Goal: Communication & Community: Ask a question

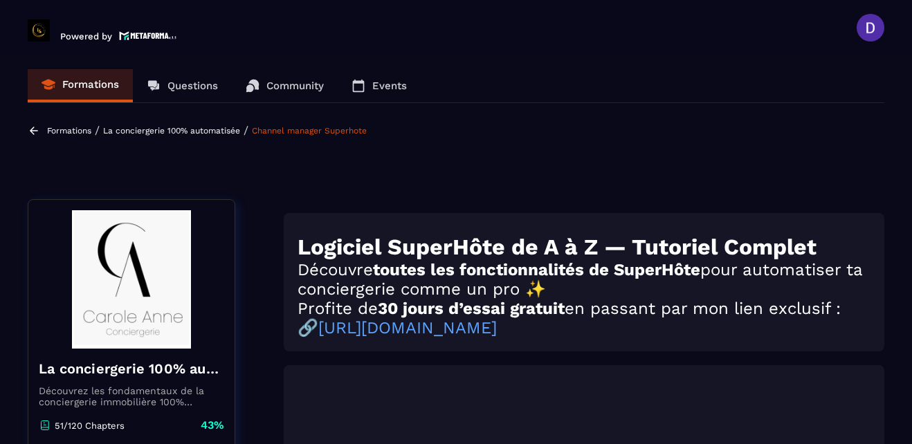
scroll to position [365, 0]
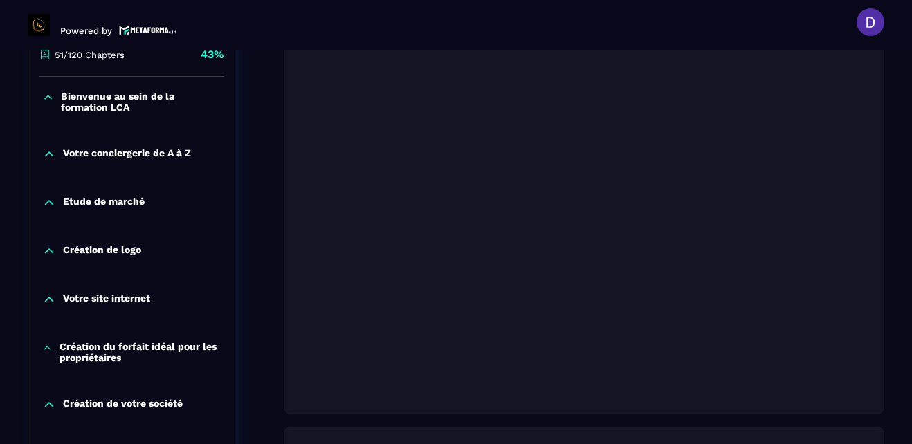
click at [893, 392] on section "Formations Questions Community Events Formations / La conciergerie 100% automat…" at bounding box center [456, 247] width 912 height 394
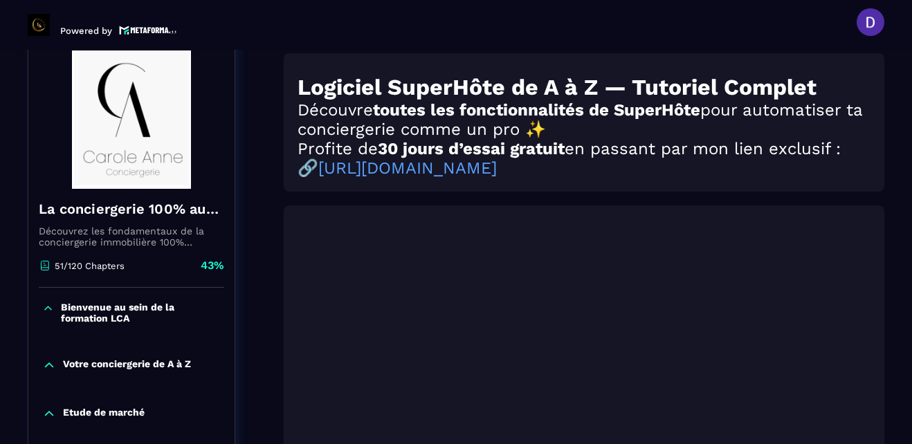
scroll to position [144, 0]
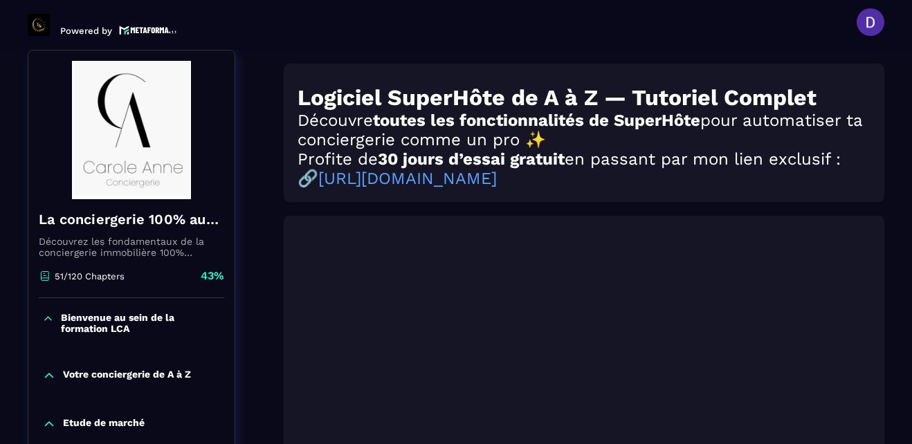
click at [902, 377] on section "Formations Questions Community Events Formations / La conciergerie 100% automat…" at bounding box center [456, 247] width 912 height 394
click at [882, 416] on div at bounding box center [584, 425] width 601 height 419
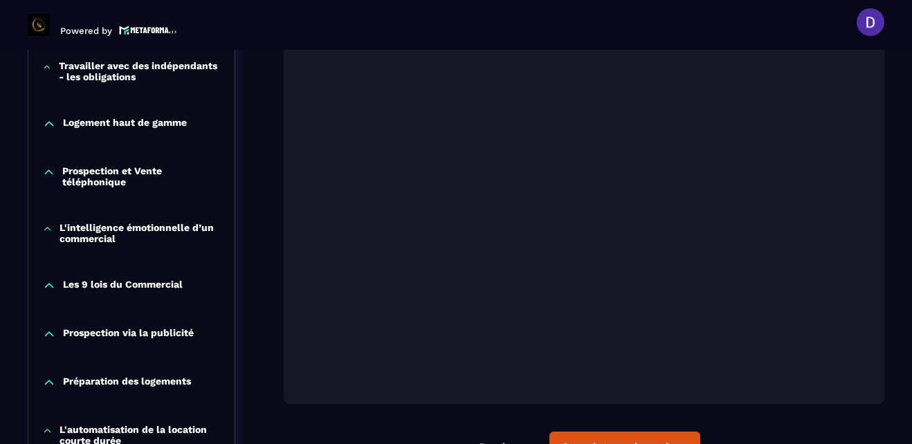
scroll to position [781, 0]
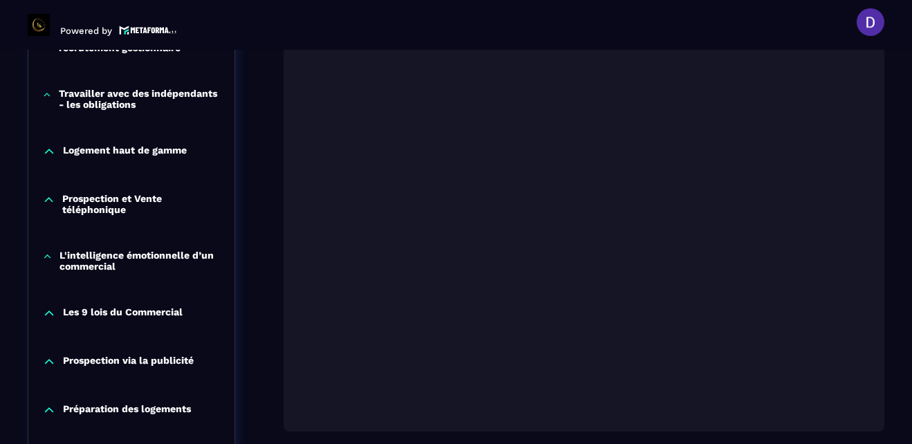
click at [248, 371] on div "La conciergerie 100% automatisée Découvrez les fondamentaux de la conciergerie …" at bounding box center [456, 261] width 857 height 1696
click at [866, 432] on div at bounding box center [584, 221] width 601 height 419
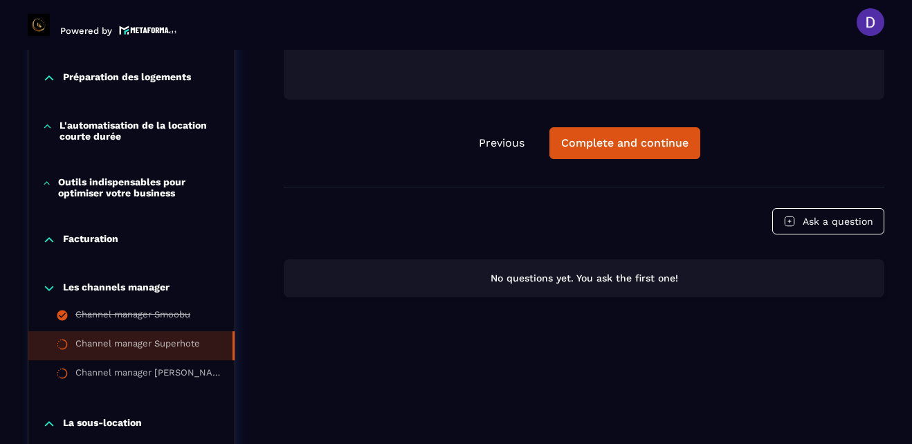
scroll to position [1140, 0]
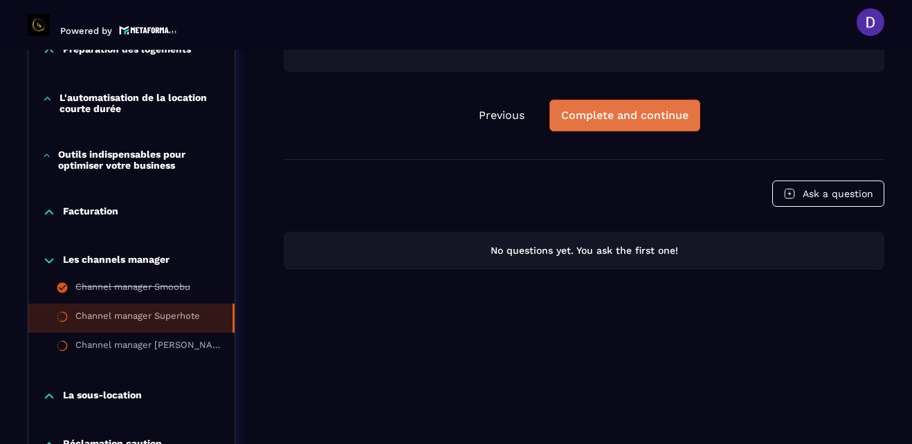
click at [614, 120] on div "Complete and continue" at bounding box center [624, 116] width 127 height 14
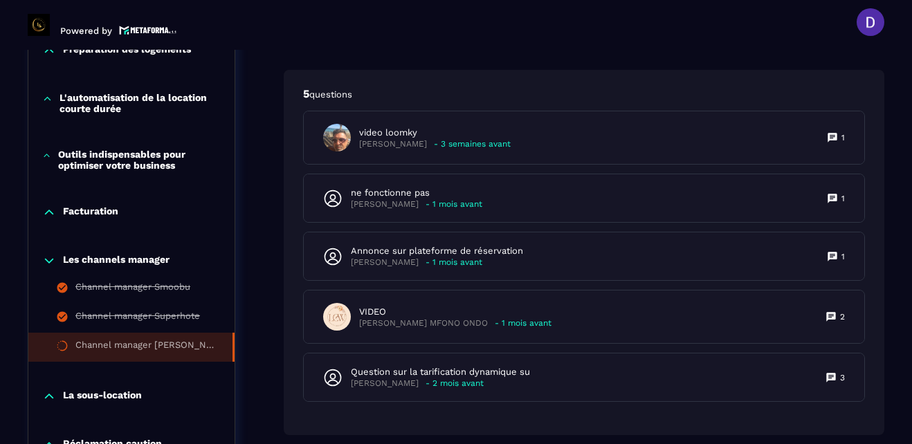
scroll to position [1168, 0]
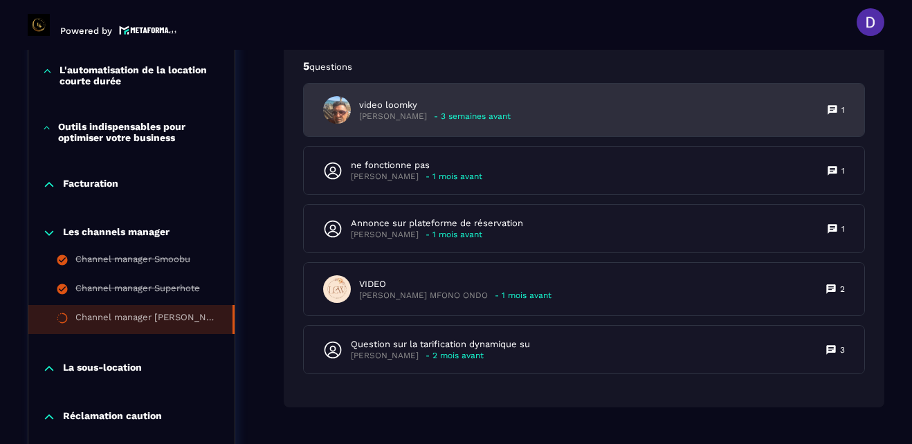
click at [430, 111] on p "video loomky" at bounding box center [435, 105] width 152 height 12
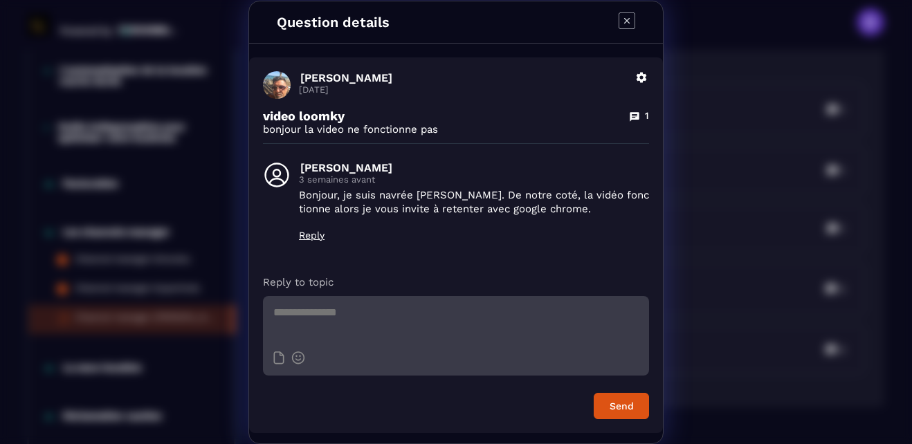
click at [624, 21] on icon "Modal window" at bounding box center [627, 20] width 17 height 17
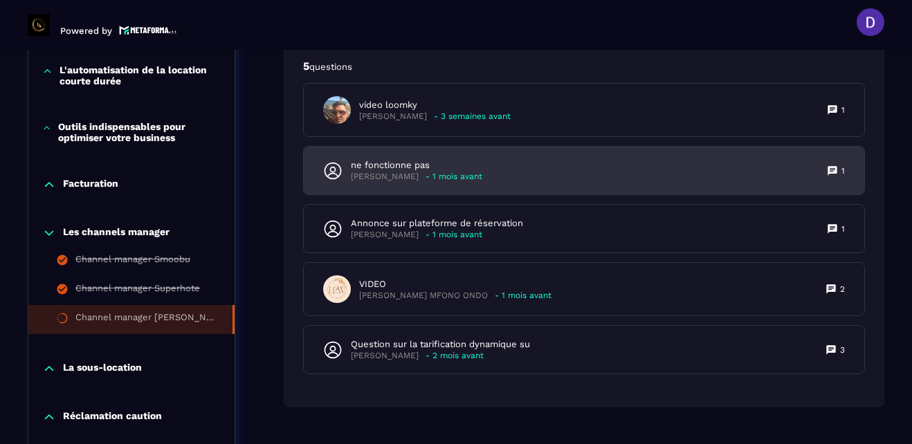
click at [406, 172] on p "ne fonctionne pas" at bounding box center [416, 165] width 131 height 12
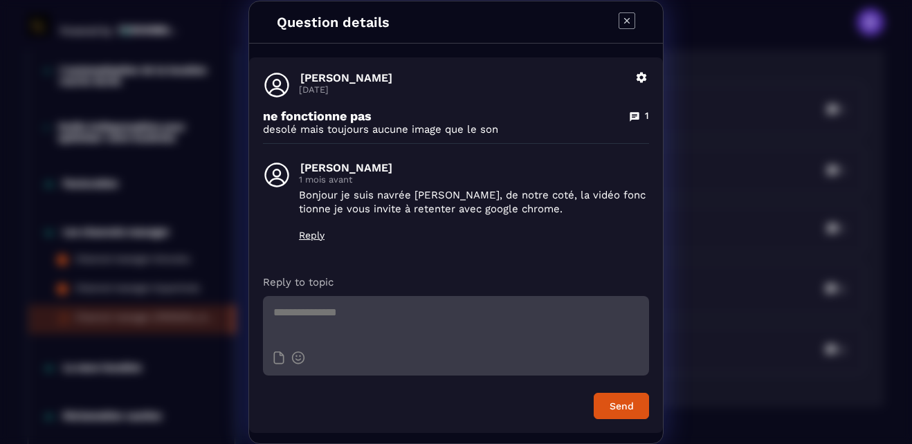
click at [627, 18] on icon "Modal window" at bounding box center [627, 20] width 17 height 17
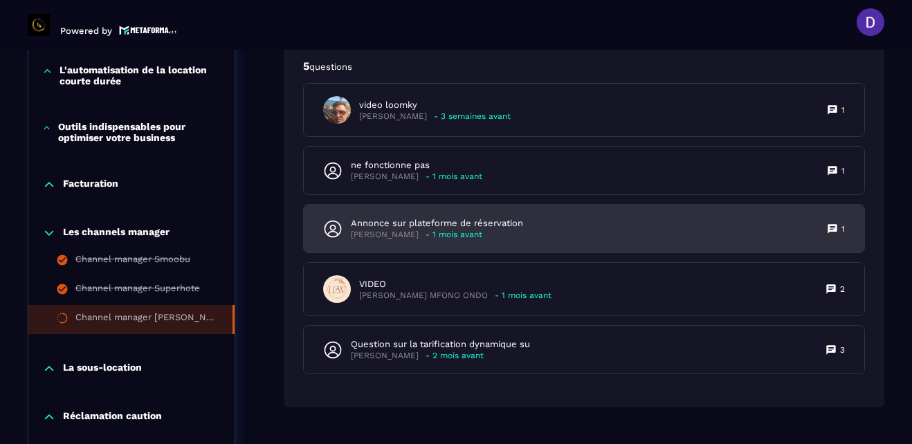
click at [429, 230] on p "Annonce sur plateforme de réservation" at bounding box center [437, 223] width 172 height 12
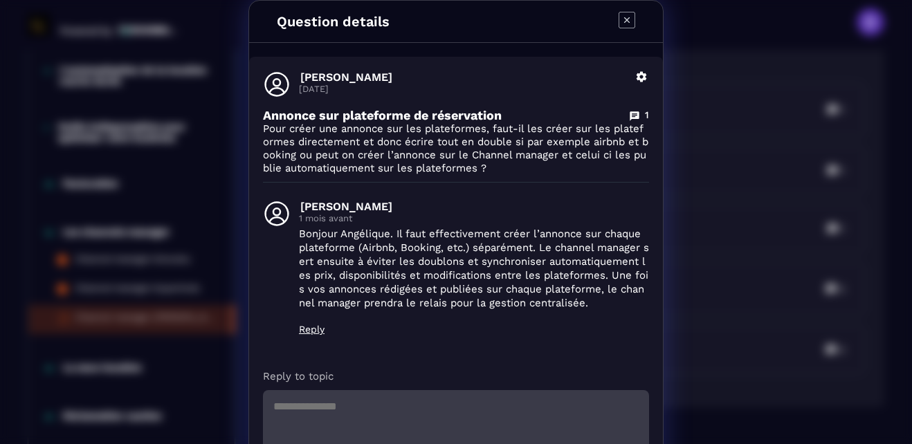
click at [621, 16] on icon "Modal window" at bounding box center [627, 20] width 17 height 17
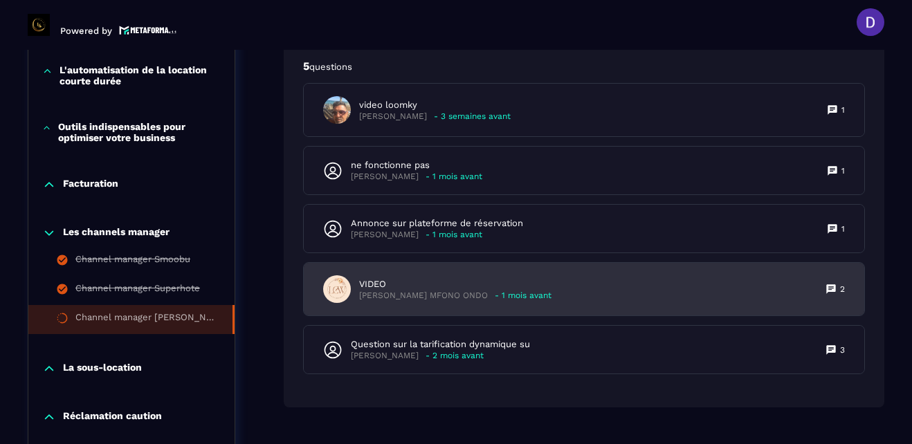
click at [432, 301] on p "[PERSON_NAME] MFONO ONDO" at bounding box center [423, 296] width 129 height 10
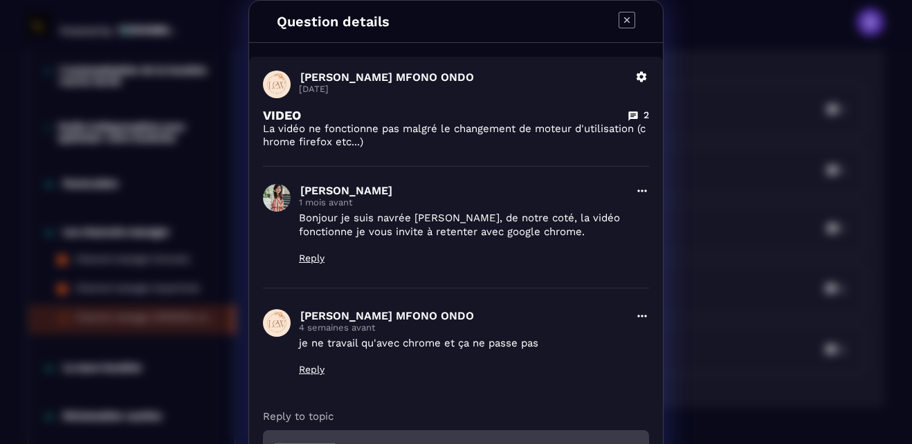
click at [624, 20] on icon "Modal window" at bounding box center [627, 20] width 6 height 6
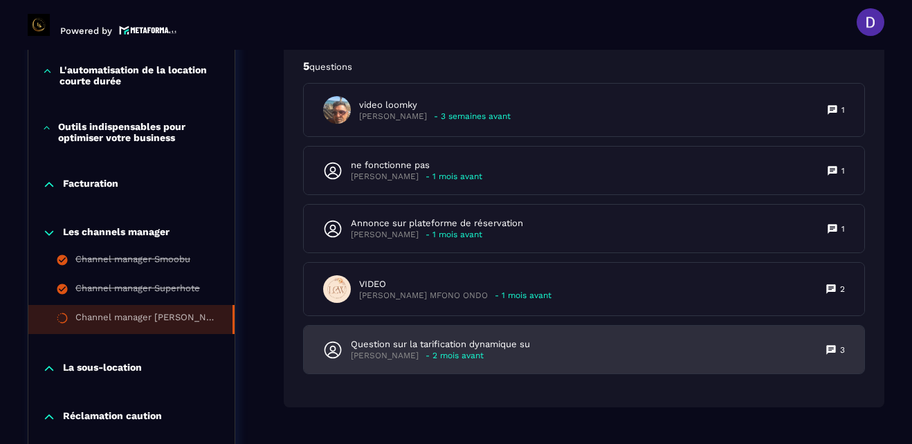
click at [414, 351] on p "Question sur la tarification dynamique su" at bounding box center [440, 344] width 179 height 12
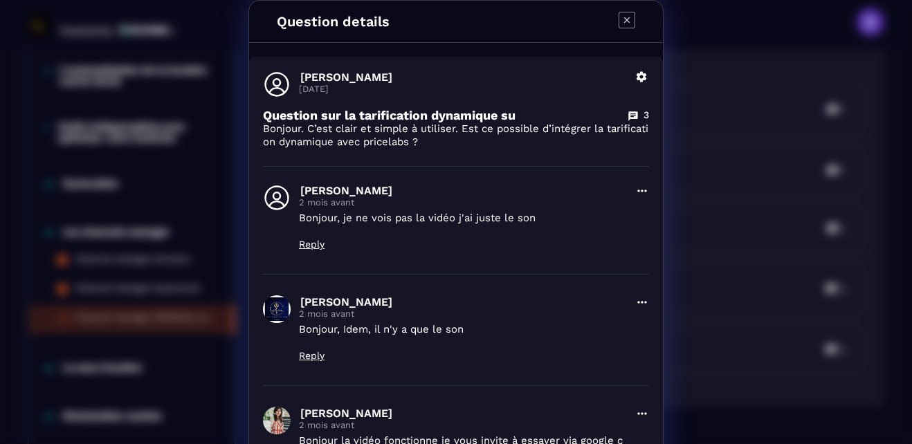
click at [626, 12] on icon "Modal window" at bounding box center [627, 20] width 16 height 16
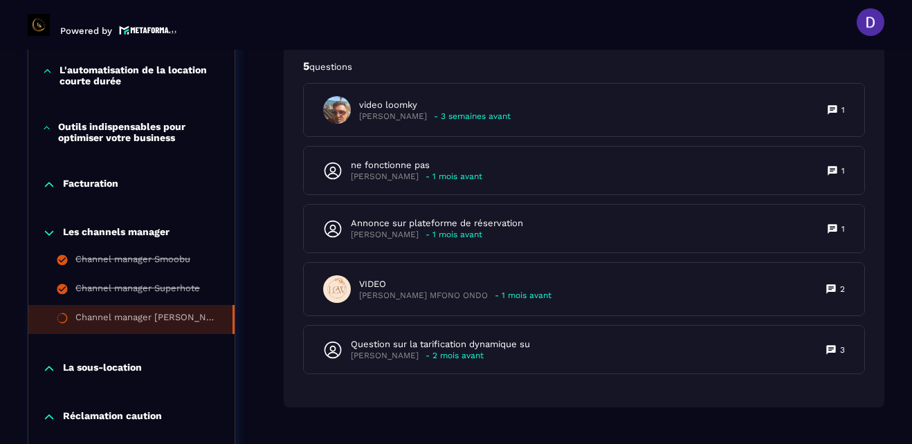
click at [718, 60] on div "5 questions video loomky [PERSON_NAME] - 3 semaines avant 1 ne fonctionne pas […" at bounding box center [584, 224] width 601 height 365
click at [701, 33] on header "Powered by [PERSON_NAME] [PERSON_NAME][EMAIL_ADDRESS][PERSON_NAME][DOMAIN_NAME]…" at bounding box center [456, 21] width 912 height 55
click at [734, 17] on header "Powered by [PERSON_NAME] [PERSON_NAME][EMAIL_ADDRESS][PERSON_NAME][DOMAIN_NAME]…" at bounding box center [456, 21] width 912 height 55
drag, startPoint x: 895, startPoint y: 45, endPoint x: 693, endPoint y: 7, distance: 205.6
click at [693, 7] on header "Powered by [PERSON_NAME] [PERSON_NAME][EMAIL_ADDRESS][PERSON_NAME][DOMAIN_NAME]…" at bounding box center [456, 21] width 912 height 55
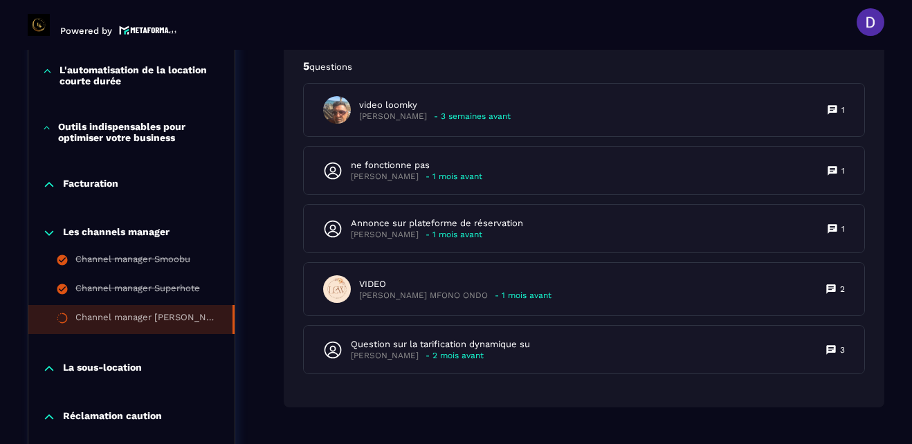
click at [693, 7] on header "Powered by [PERSON_NAME] [PERSON_NAME][EMAIL_ADDRESS][PERSON_NAME][DOMAIN_NAME]…" at bounding box center [456, 21] width 912 height 55
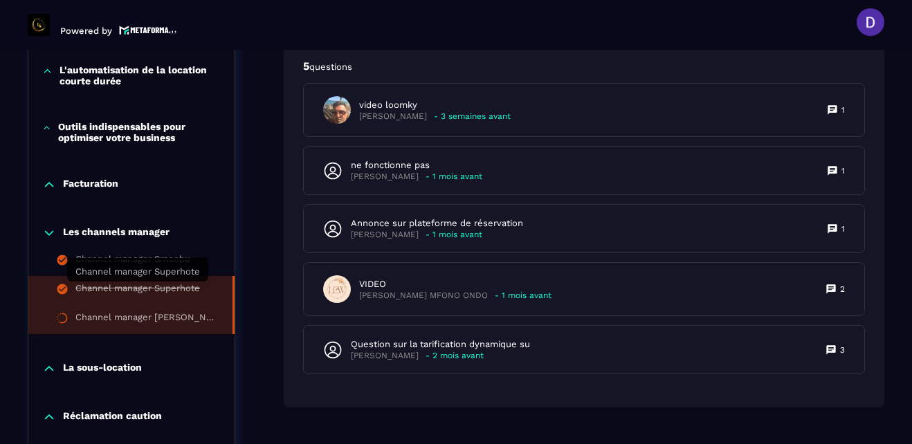
click at [158, 287] on div "Channel manager Superhote" at bounding box center [137, 290] width 125 height 15
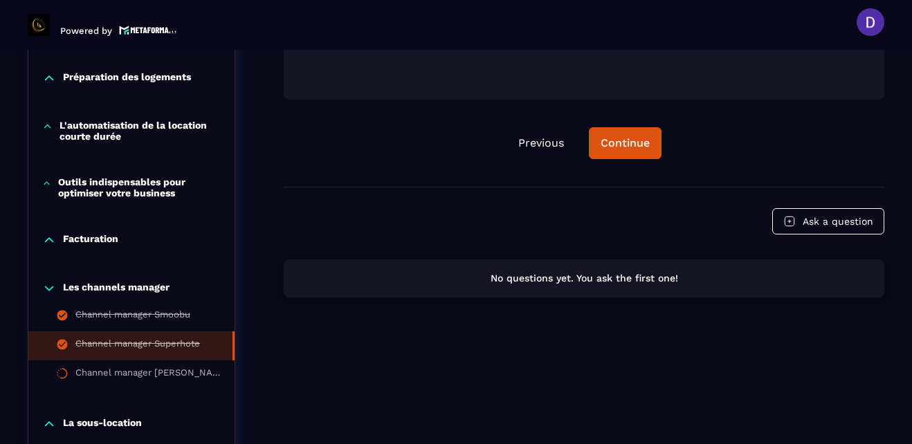
scroll to position [1140, 0]
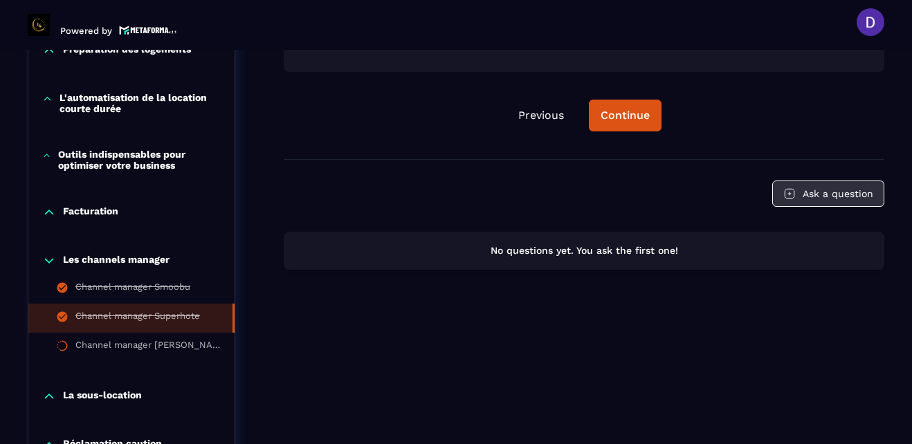
click at [816, 200] on button "Ask a question" at bounding box center [828, 194] width 112 height 26
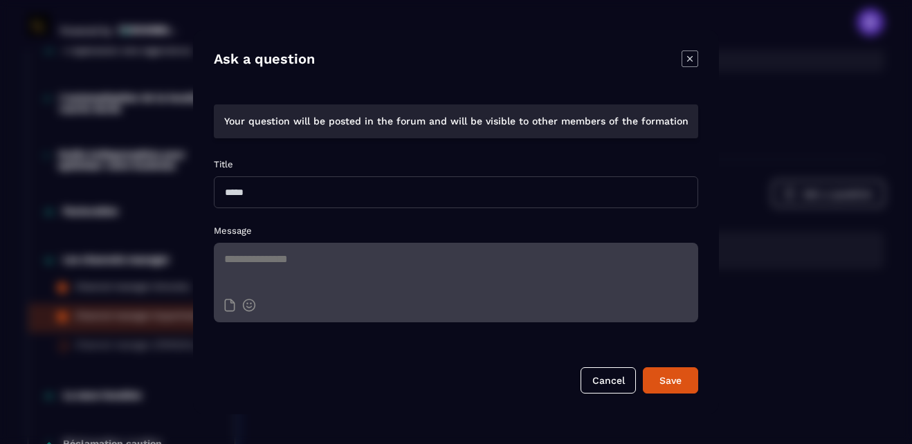
click at [255, 191] on input "Modal window" at bounding box center [456, 192] width 484 height 32
type input "**********"
click at [248, 257] on textarea "Modal window" at bounding box center [456, 267] width 484 height 48
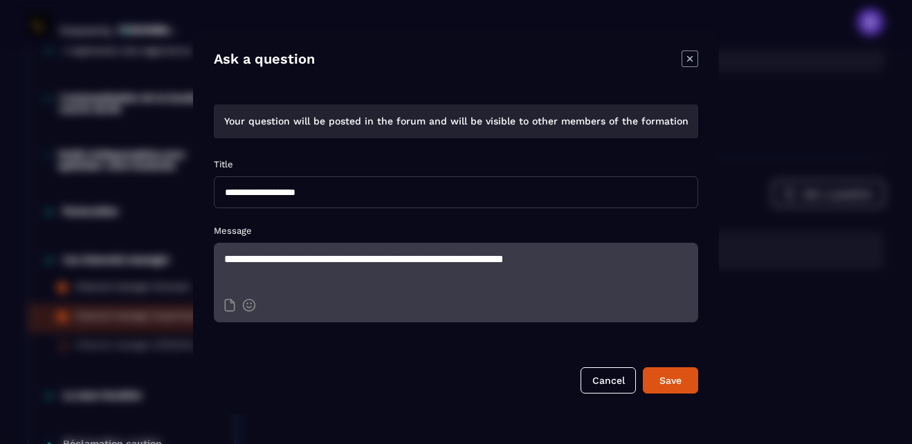
click at [455, 260] on textarea "**********" at bounding box center [456, 267] width 484 height 48
click at [511, 260] on textarea "**********" at bounding box center [456, 267] width 484 height 48
click at [567, 260] on textarea "**********" at bounding box center [456, 267] width 484 height 48
click at [229, 273] on textarea "**********" at bounding box center [456, 267] width 484 height 48
click at [316, 276] on textarea "**********" at bounding box center [456, 267] width 484 height 48
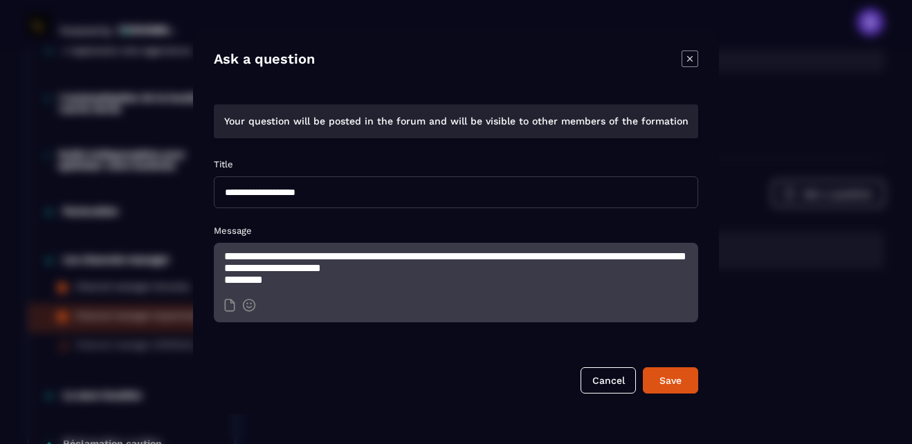
scroll to position [0, 0]
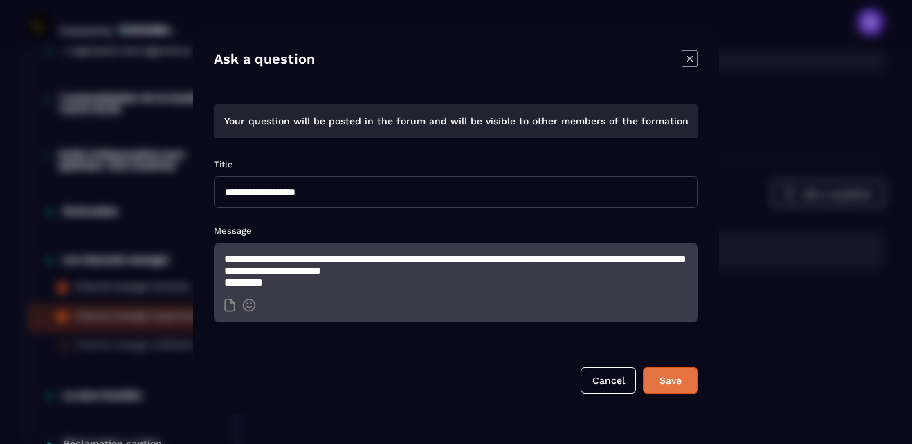
type textarea "**********"
click at [670, 381] on div "Save" at bounding box center [670, 381] width 37 height 14
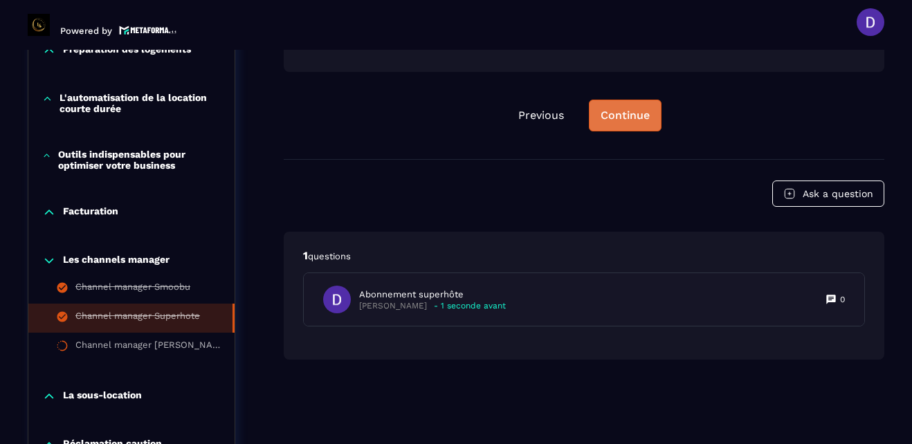
click at [607, 122] on div "Continue" at bounding box center [625, 116] width 49 height 14
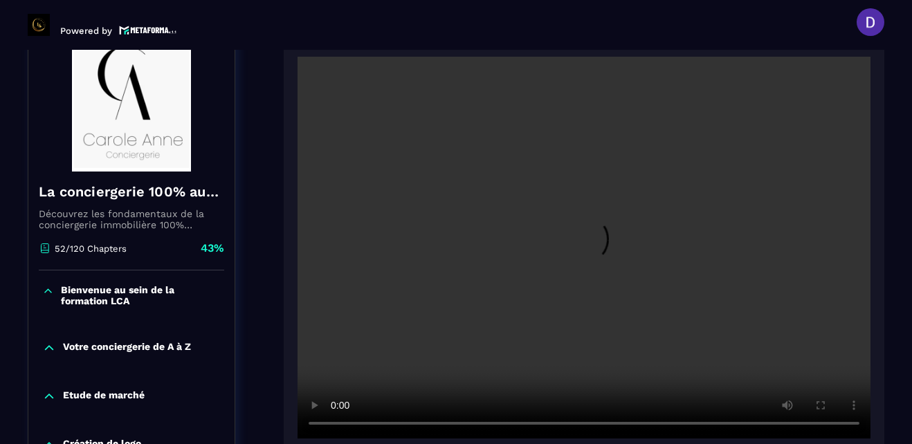
scroll to position [199, 0]
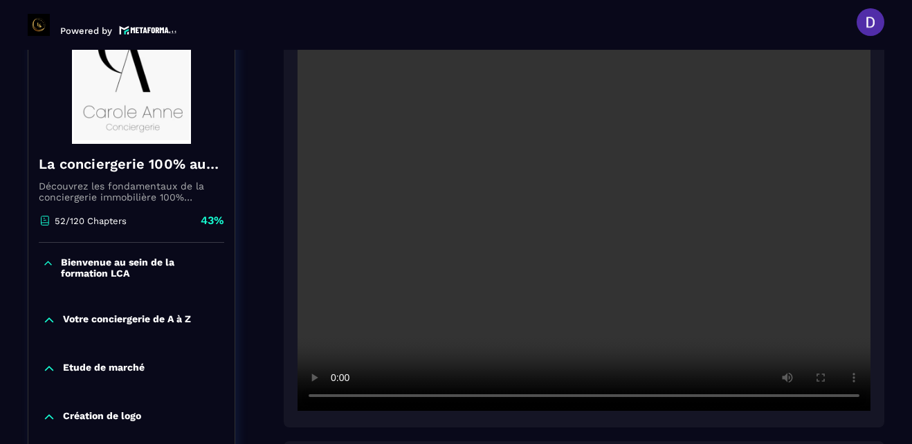
click at [575, 250] on video at bounding box center [584, 220] width 573 height 382
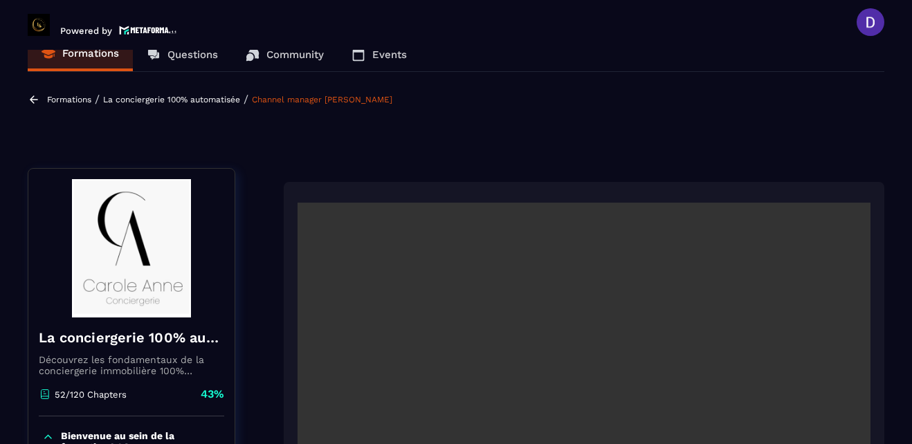
scroll to position [0, 0]
